Goal: Find specific page/section: Find specific page/section

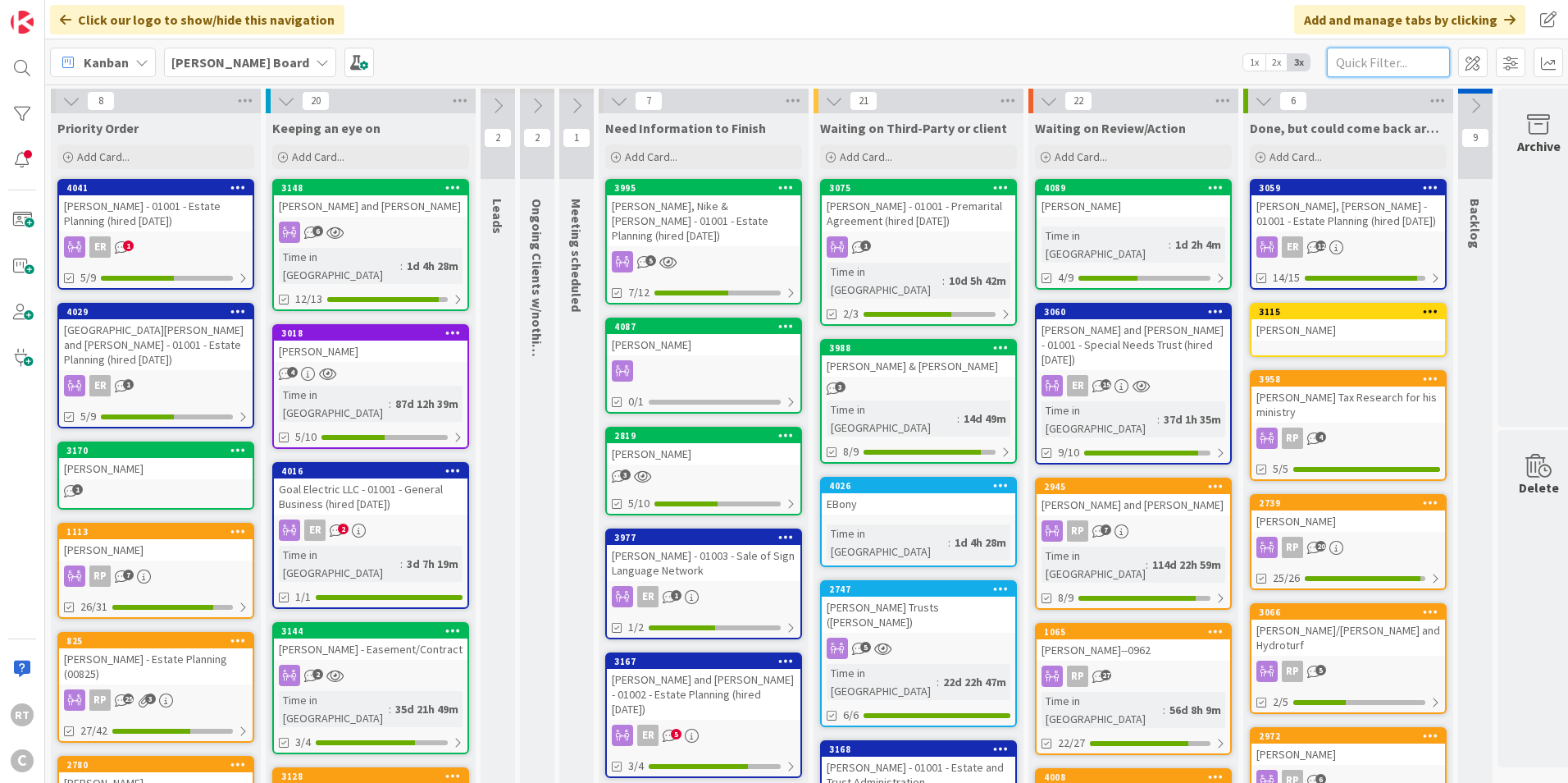
click at [1345, 64] on input "text" at bounding box center [1388, 63] width 123 height 30
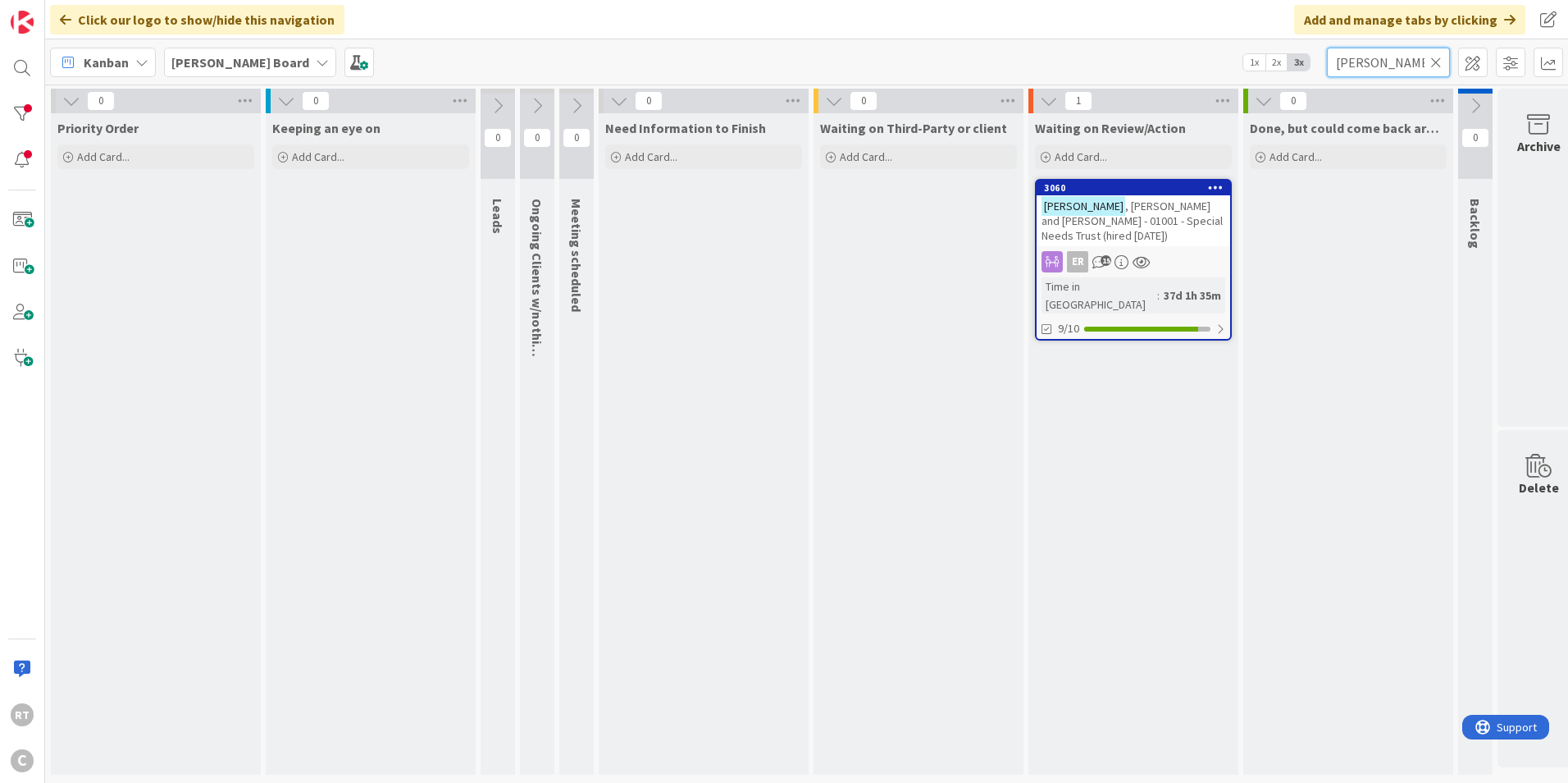
type input "[PERSON_NAME]"
click at [1072, 208] on mark "[PERSON_NAME]" at bounding box center [1083, 206] width 84 height 19
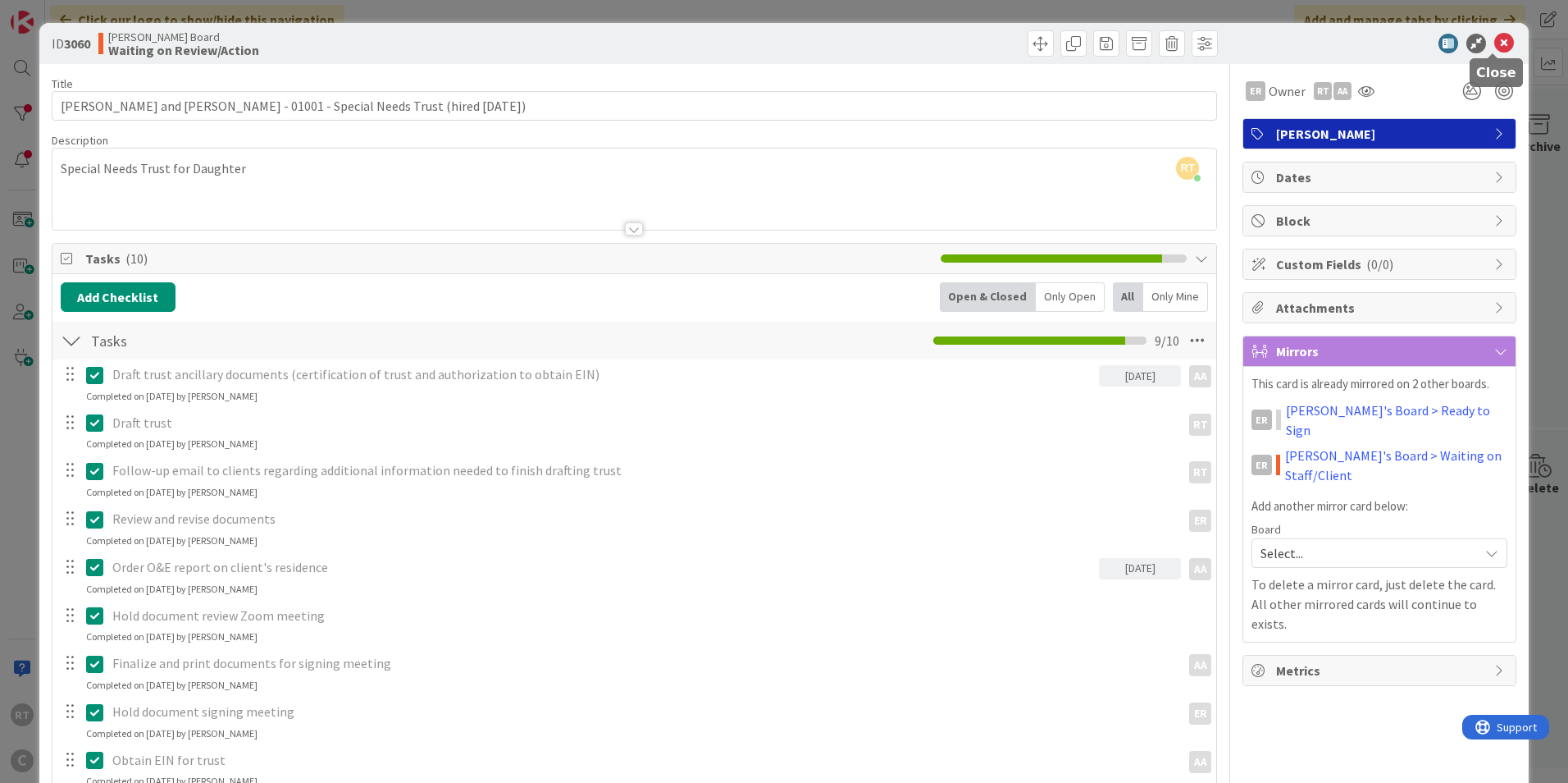
click at [1495, 51] on icon at bounding box center [1504, 44] width 20 height 20
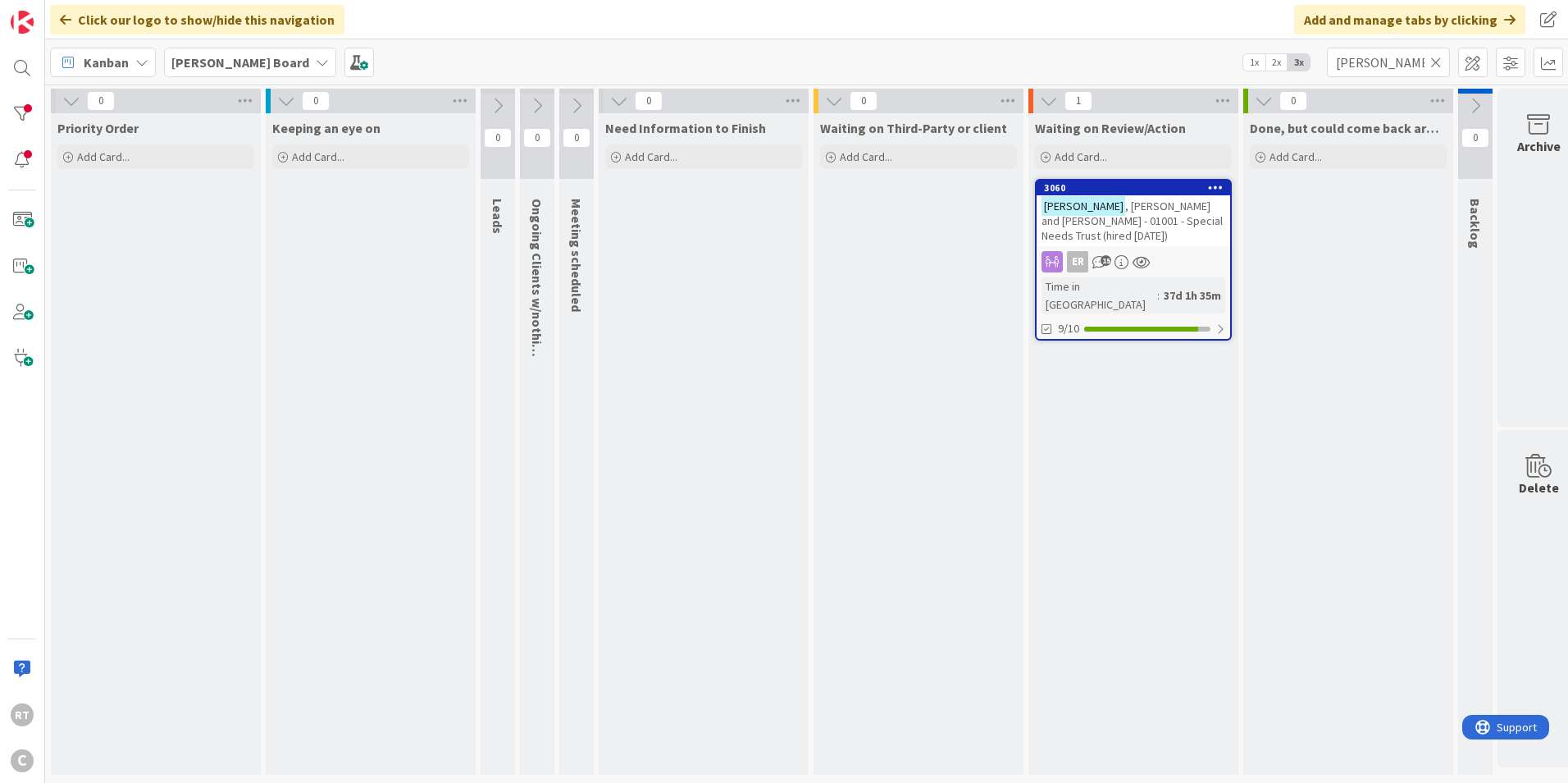
click at [1434, 59] on icon at bounding box center [1436, 62] width 11 height 15
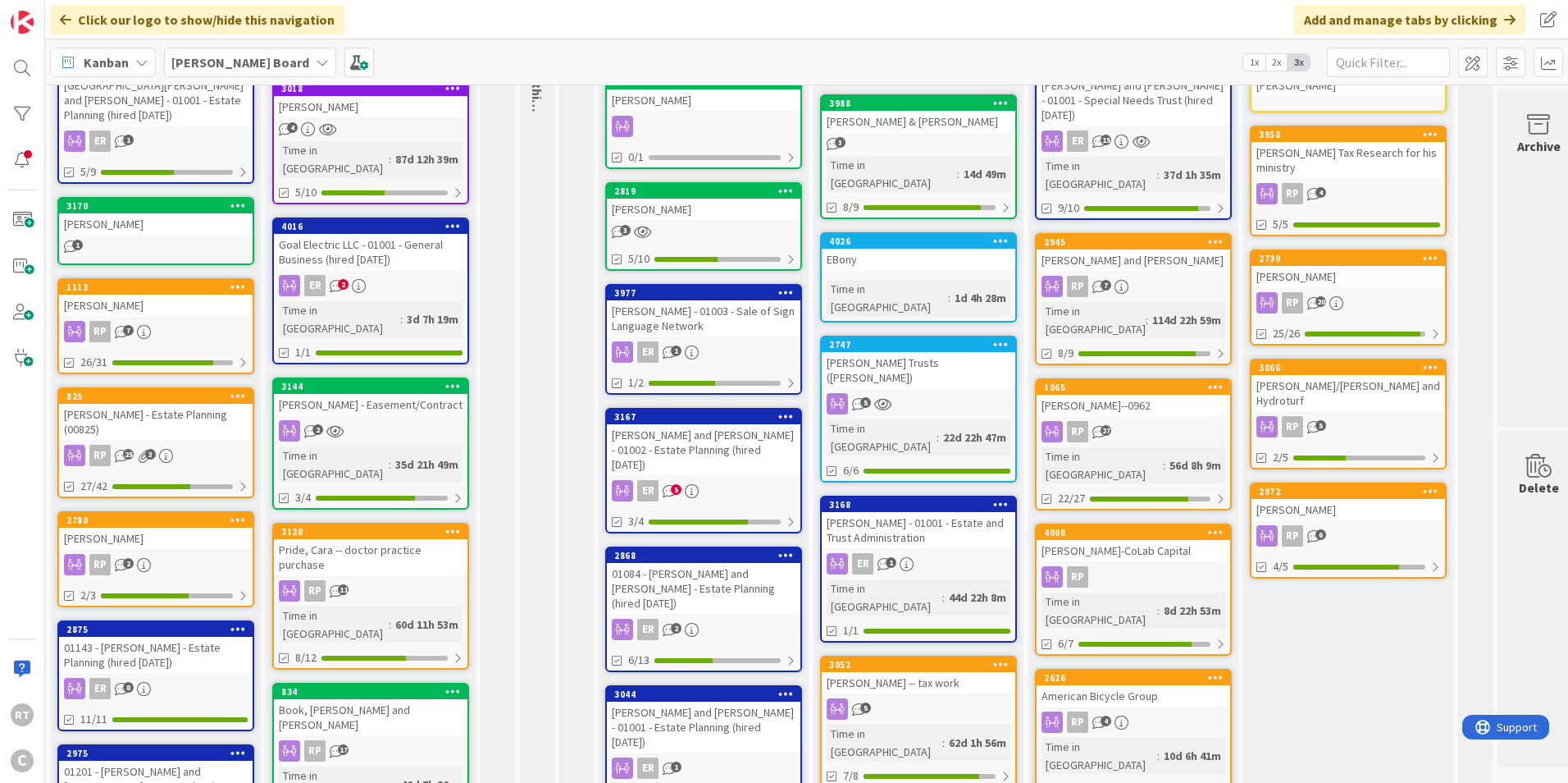
scroll to position [246, 0]
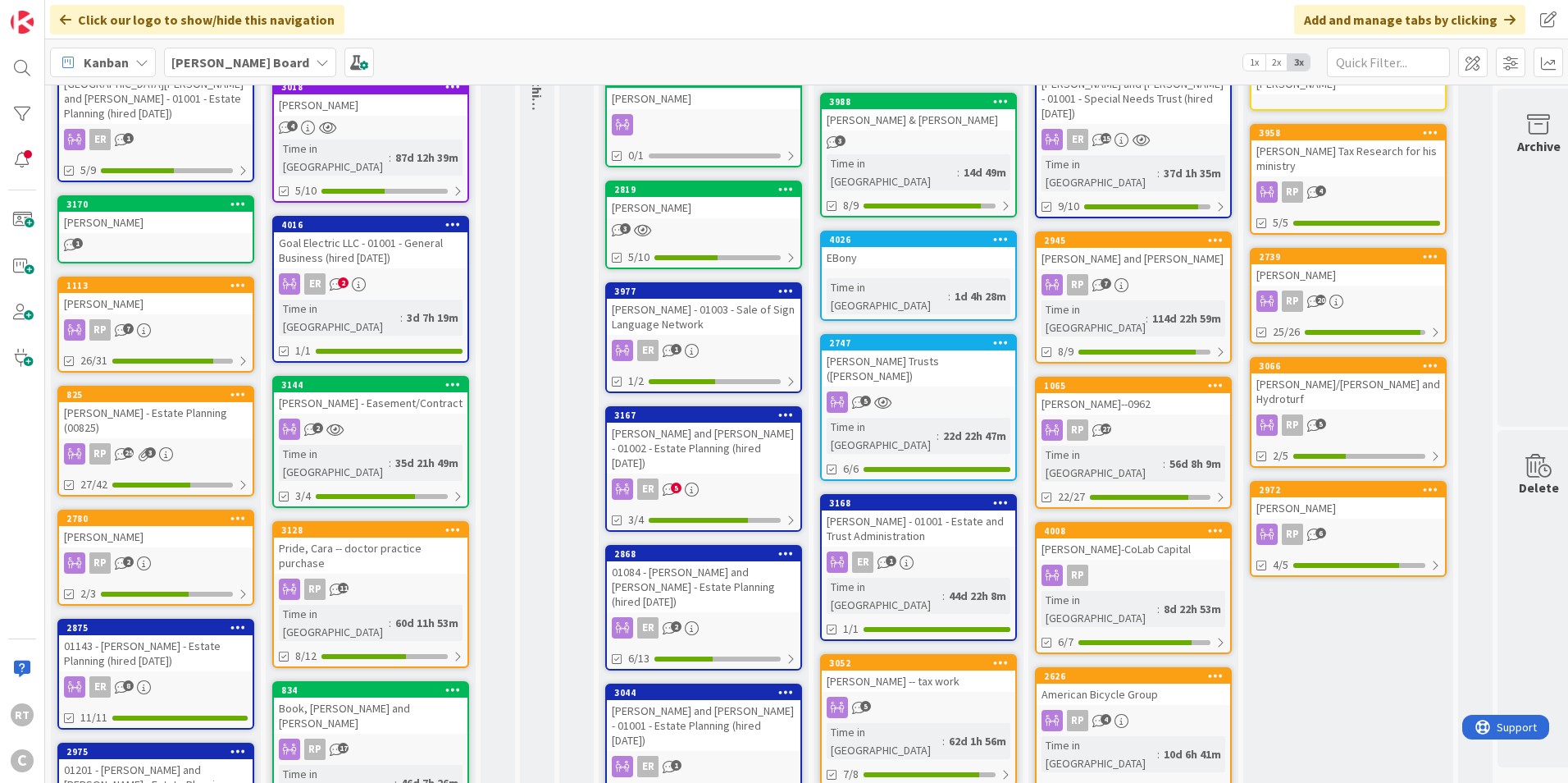
click at [146, 526] on div "[PERSON_NAME]" at bounding box center [156, 536] width 193 height 21
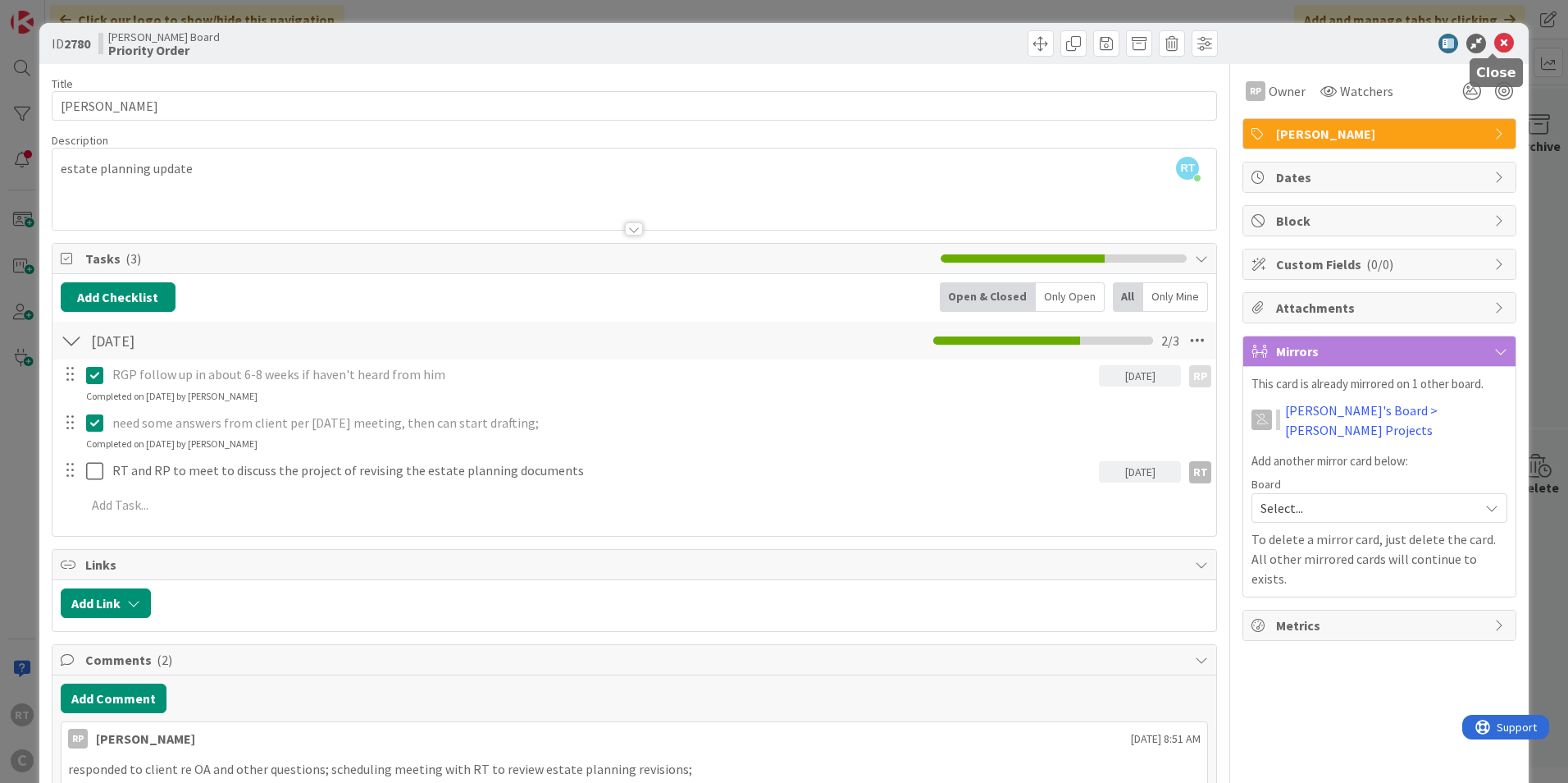
click at [1498, 45] on icon at bounding box center [1504, 44] width 20 height 20
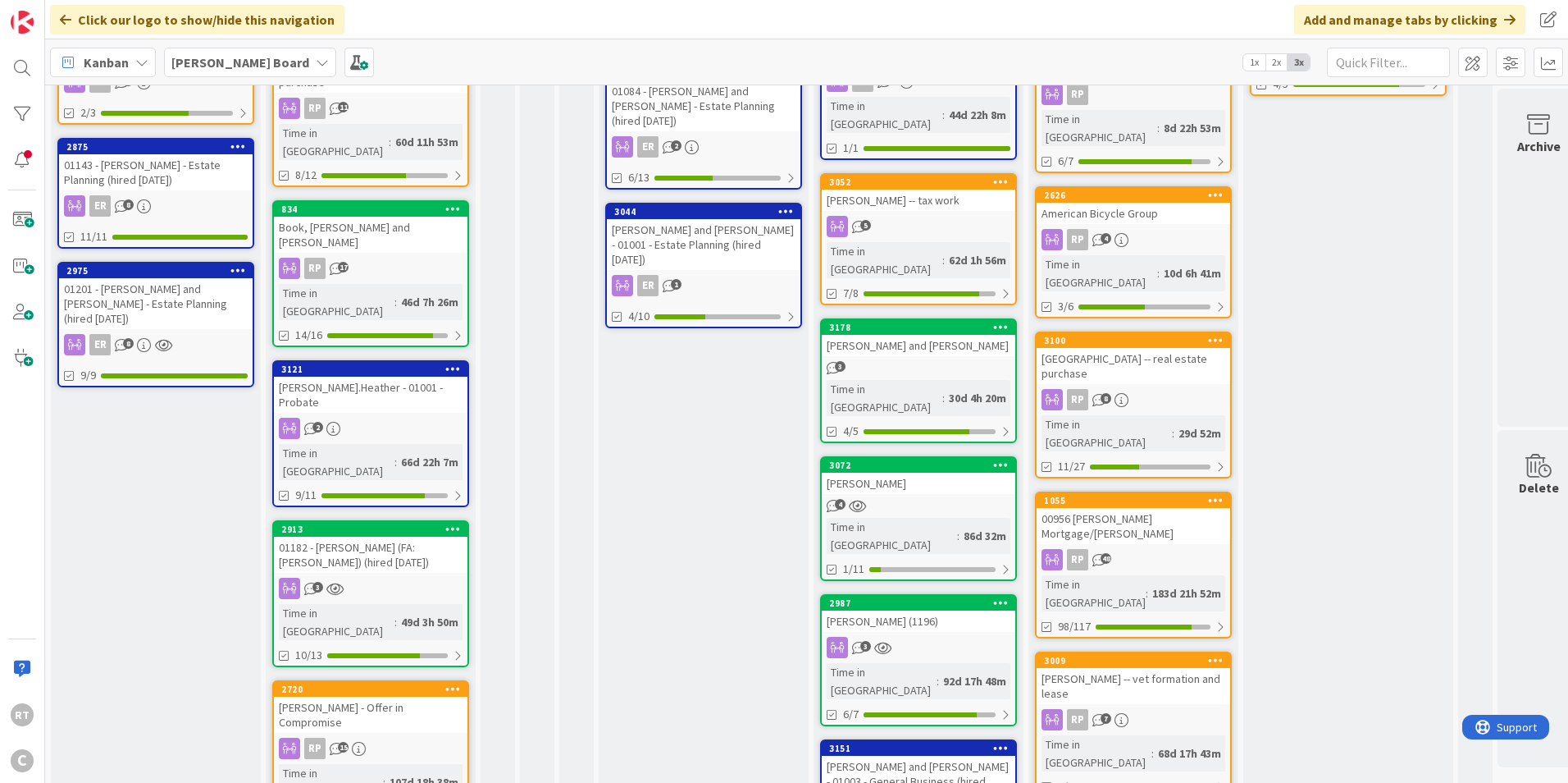
scroll to position [729, 0]
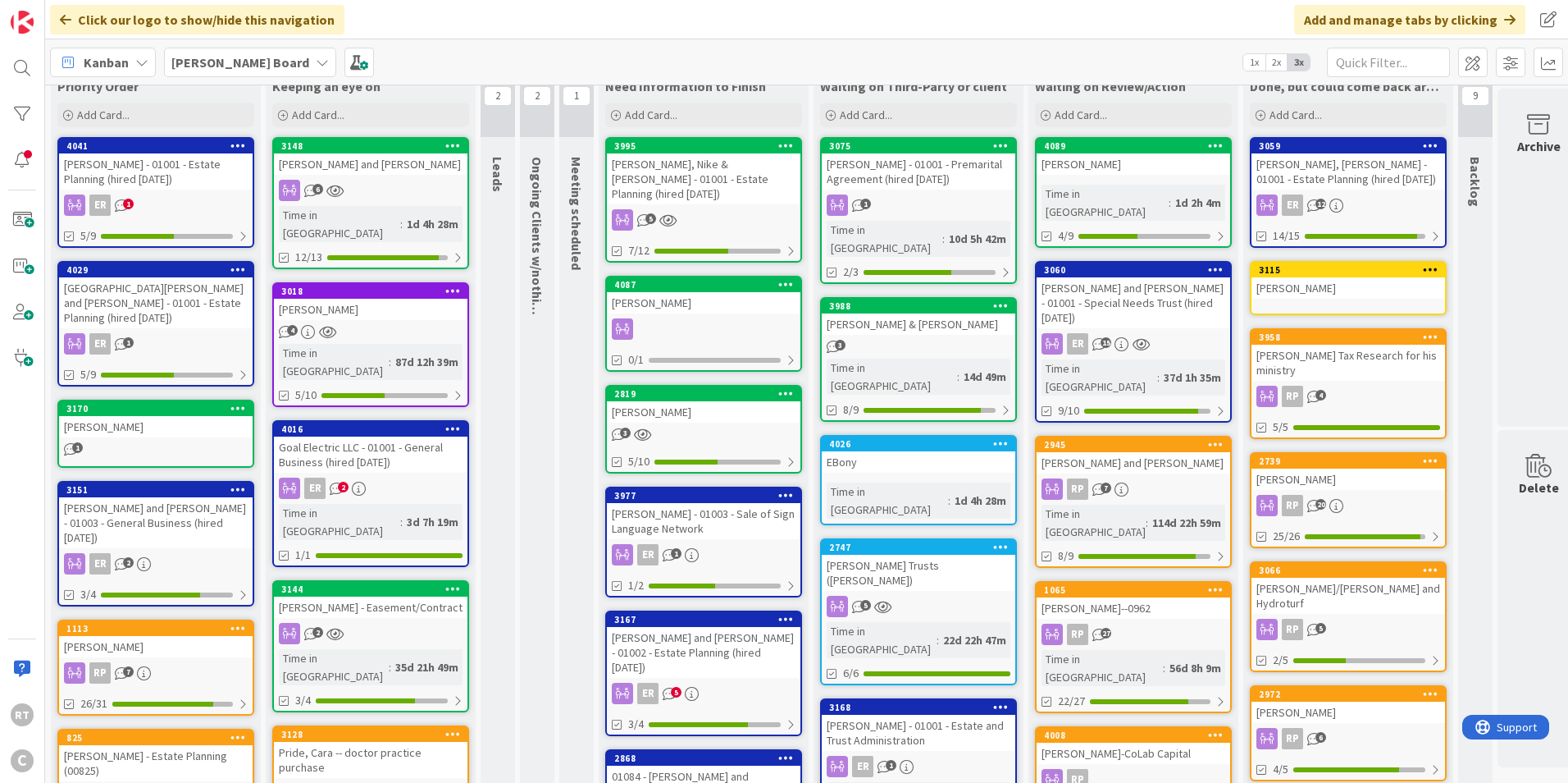
scroll to position [0, 0]
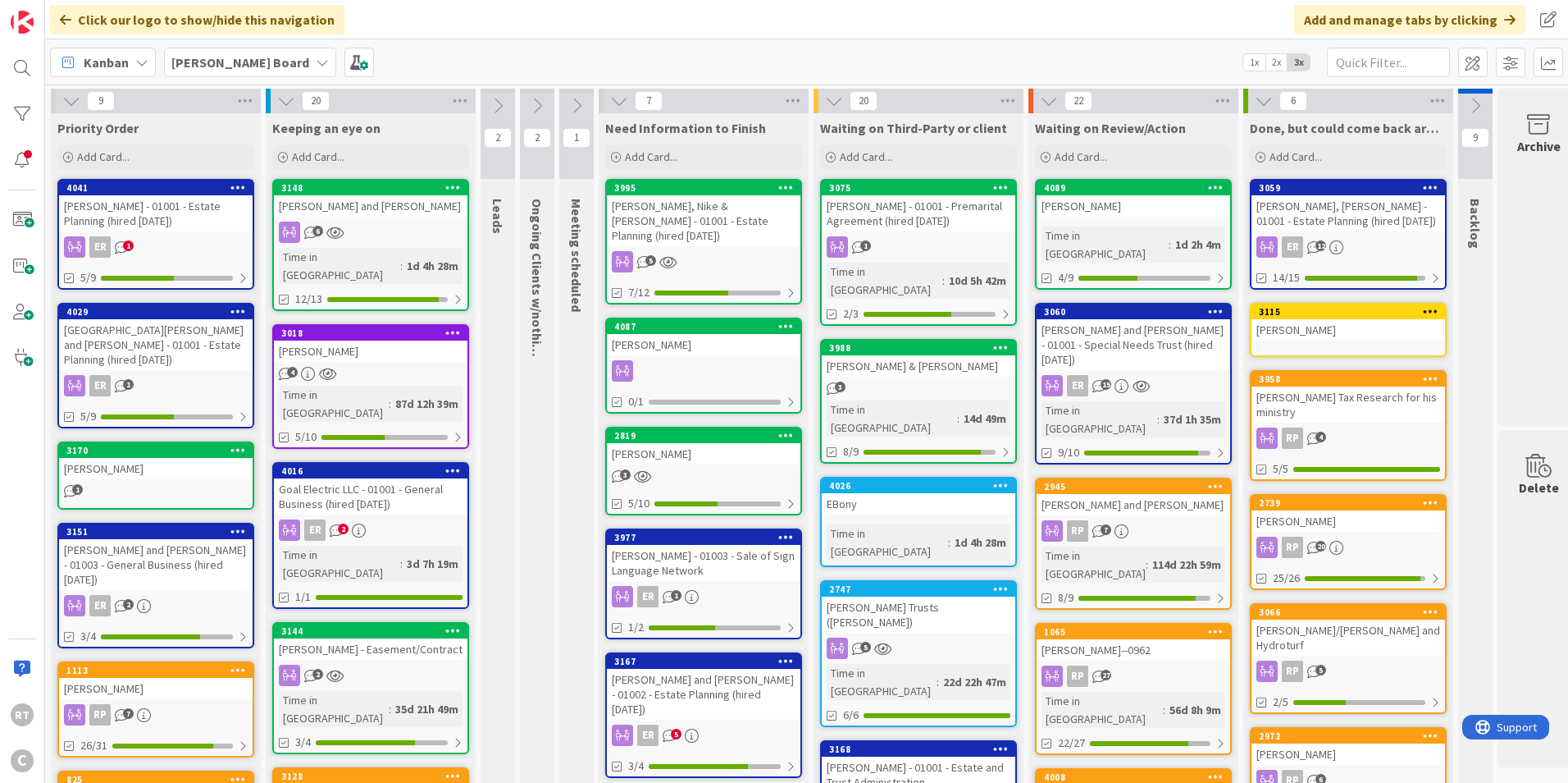
click at [129, 224] on div "[PERSON_NAME] - 01001 - Estate Planning (hired [DATE])" at bounding box center [156, 213] width 193 height 36
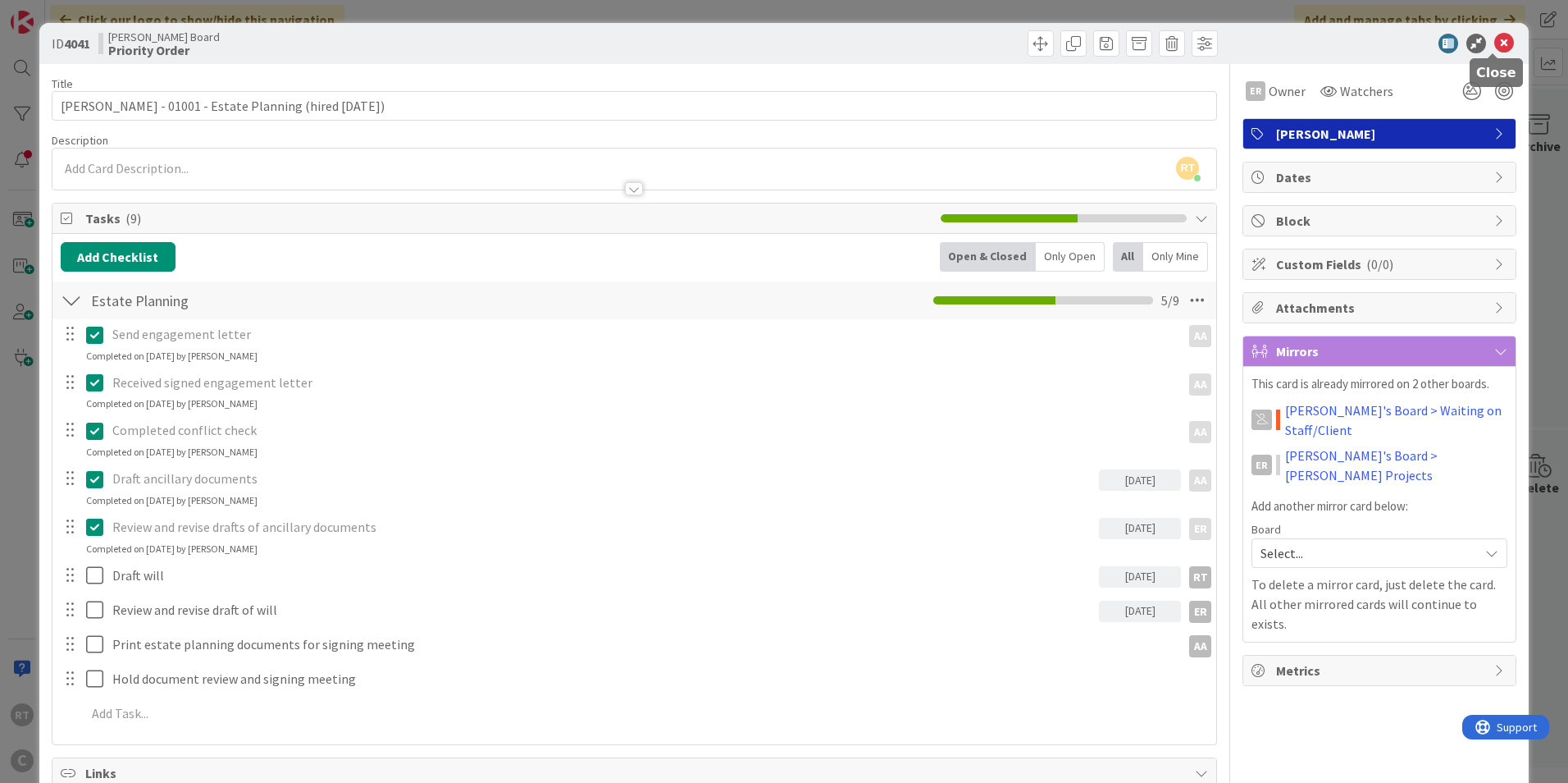
click at [1499, 43] on icon at bounding box center [1504, 44] width 20 height 20
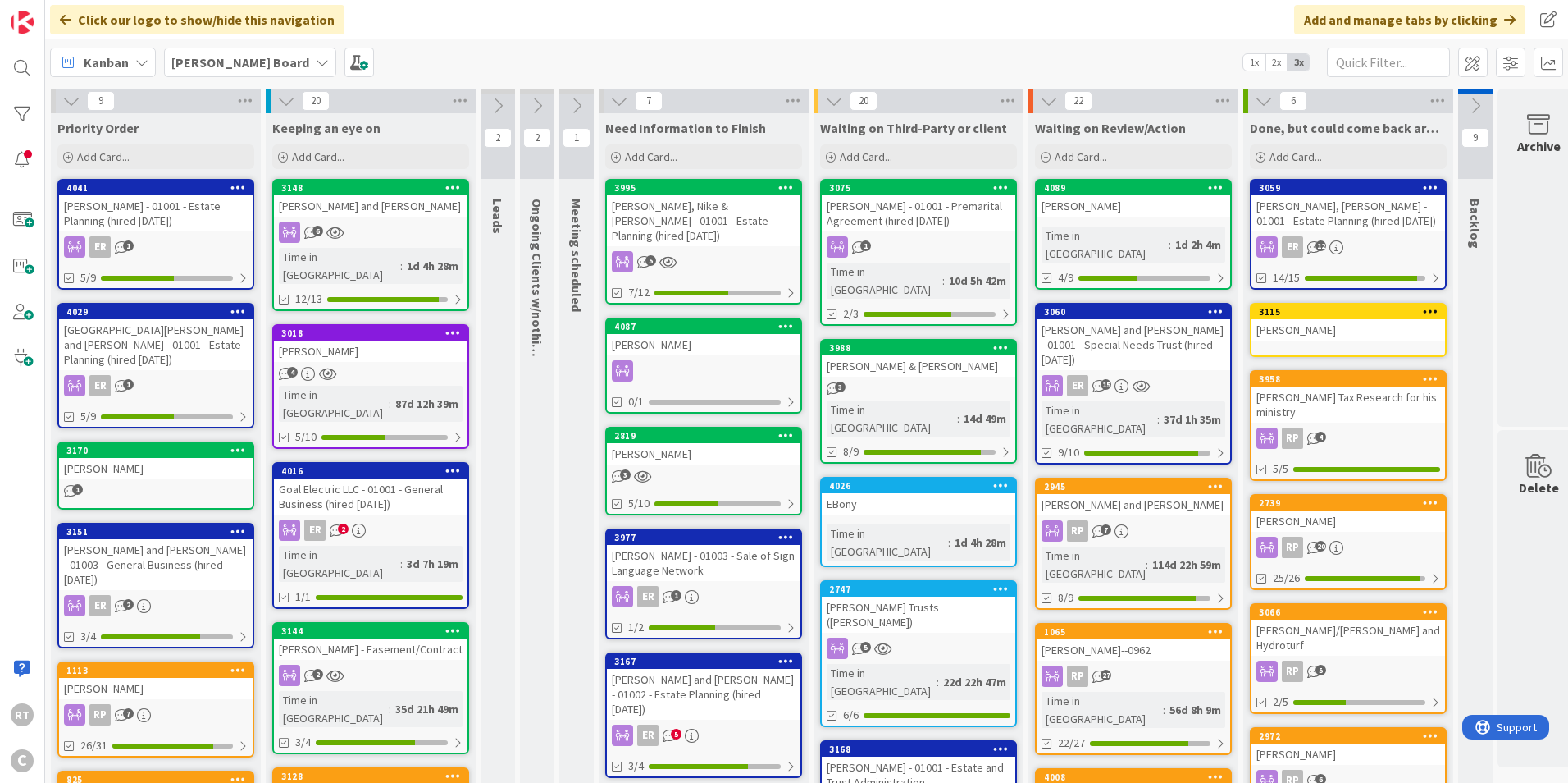
click at [156, 349] on div "[GEOGRAPHIC_DATA][PERSON_NAME] and [PERSON_NAME] - 01001 - Estate Planning (hir…" at bounding box center [156, 344] width 193 height 51
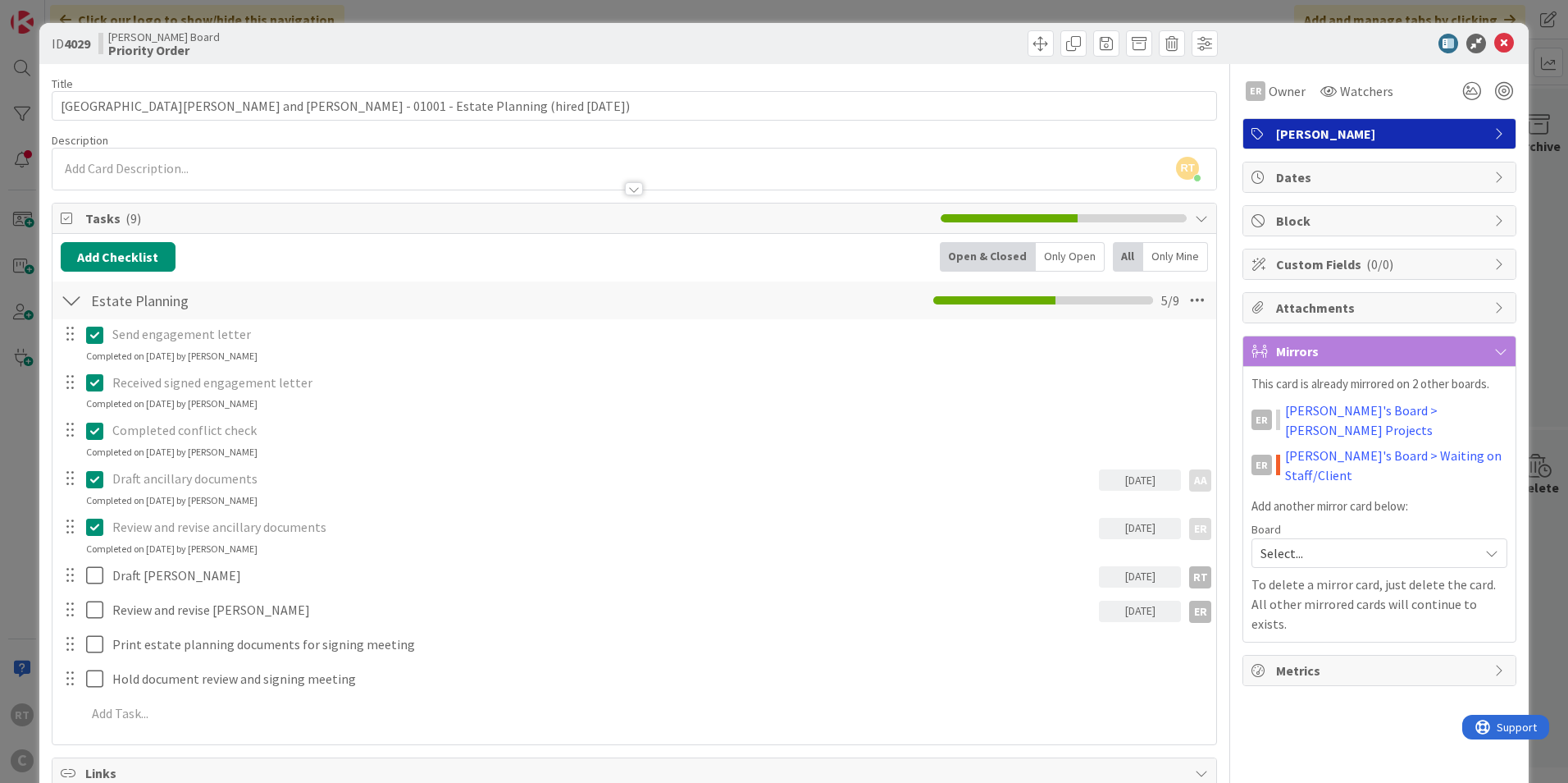
click at [1503, 44] on div at bounding box center [1371, 44] width 290 height 20
click at [1497, 44] on icon at bounding box center [1504, 44] width 20 height 20
